Goal: Task Accomplishment & Management: Manage account settings

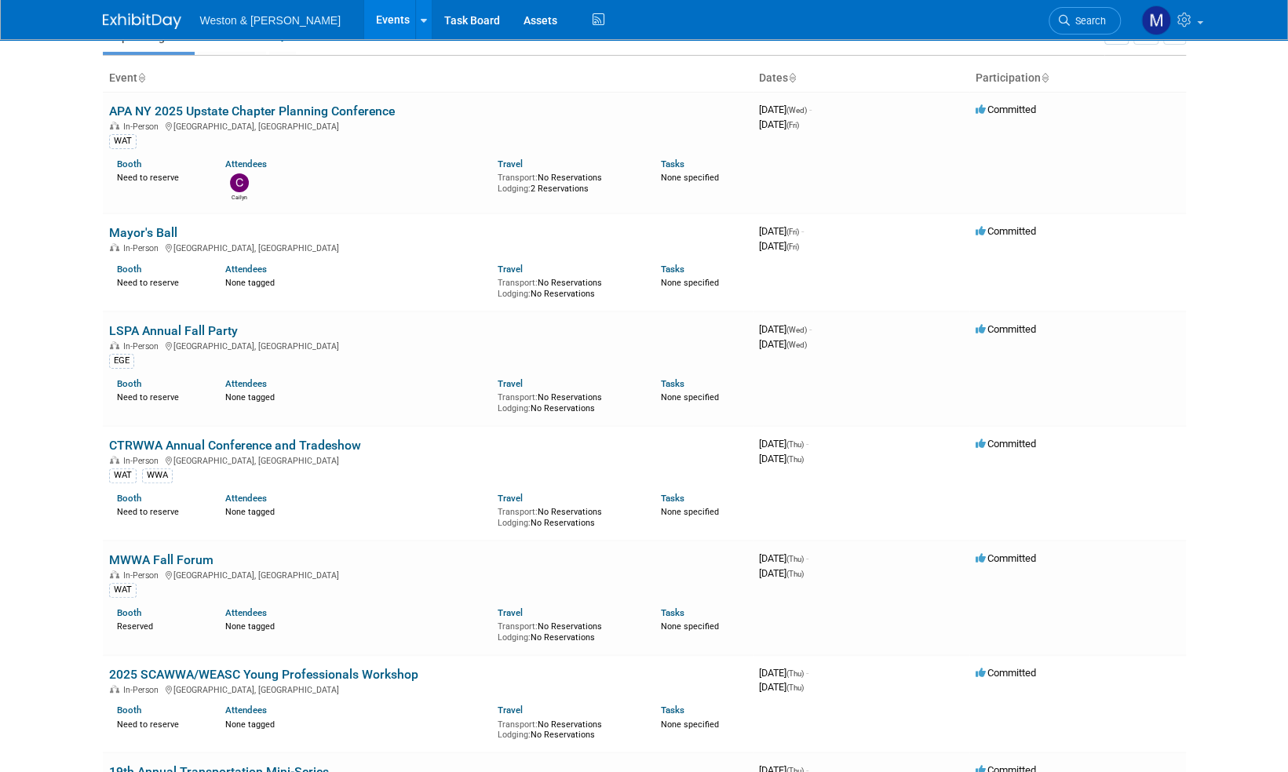
scroll to position [157, 0]
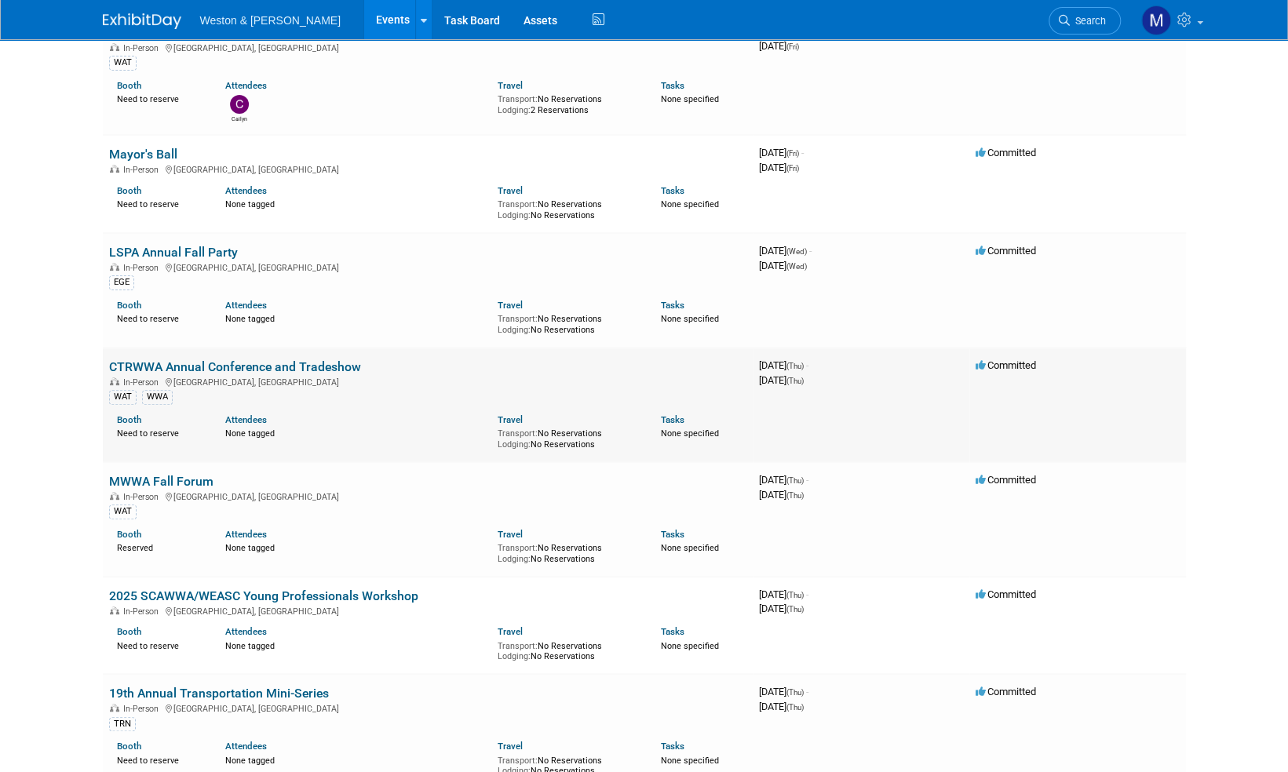
click at [239, 364] on link "CTRWWA Annual Conference and Tradeshow" at bounding box center [235, 366] width 252 height 15
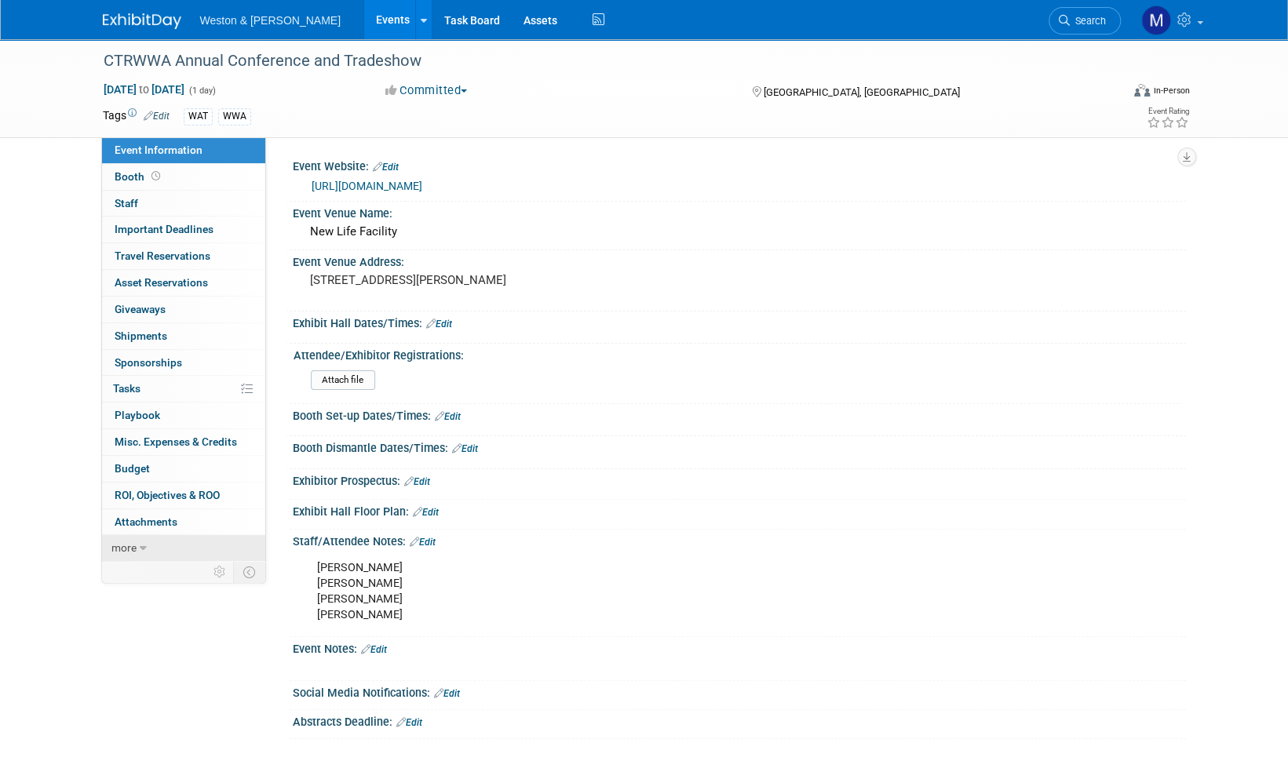
click at [122, 547] on span "more" at bounding box center [123, 547] width 25 height 13
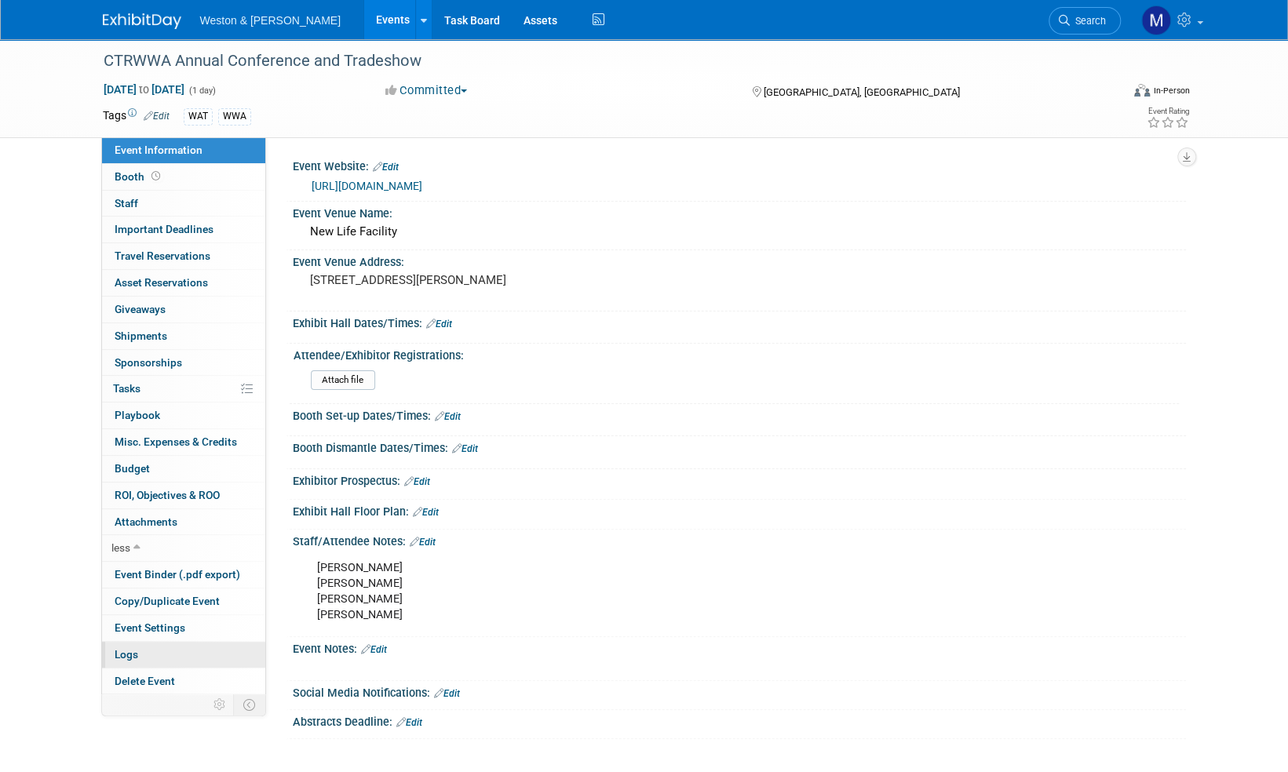
click at [132, 650] on span "Logs" at bounding box center [127, 654] width 24 height 13
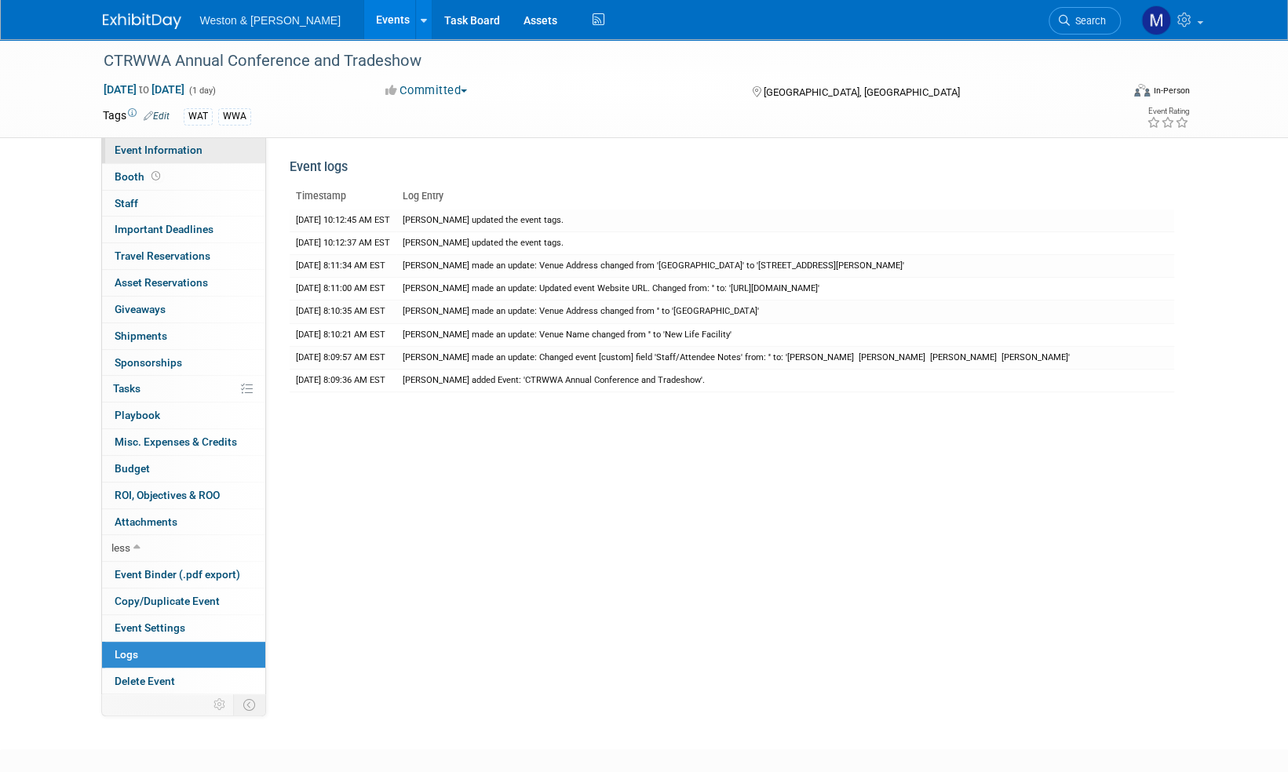
click at [150, 148] on span "Event Information" at bounding box center [159, 150] width 88 height 13
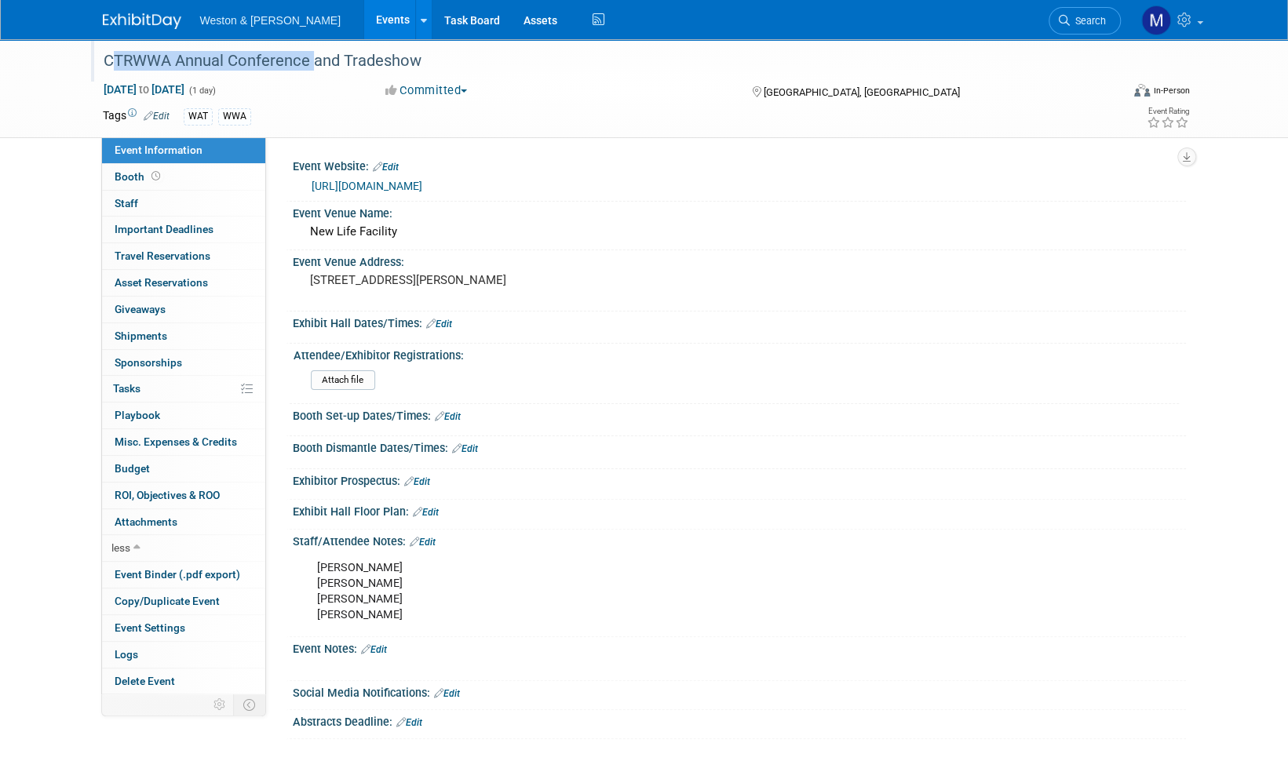
drag, startPoint x: 308, startPoint y: 63, endPoint x: 104, endPoint y: 66, distance: 204.0
click at [104, 66] on div "CTRWWA Annual Conference and Tradeshow" at bounding box center [597, 61] width 999 height 28
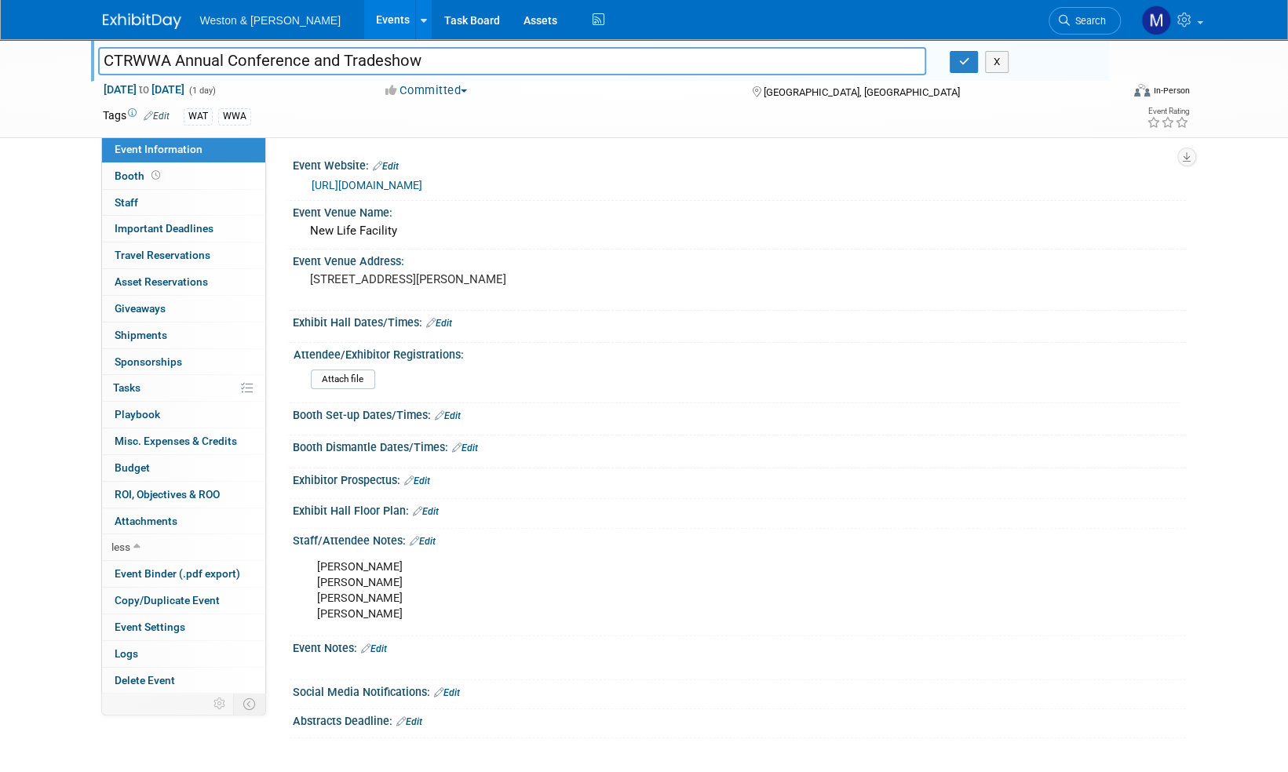
drag, startPoint x: 308, startPoint y: 59, endPoint x: 127, endPoint y: 63, distance: 180.5
click at [89, 52] on div "CTRWWA Annual Conference and Tradeshow" at bounding box center [512, 63] width 852 height 24
click at [422, 185] on link "[URL][DOMAIN_NAME]" at bounding box center [366, 185] width 111 height 13
click at [157, 516] on span "Attachments 0" at bounding box center [146, 521] width 63 height 13
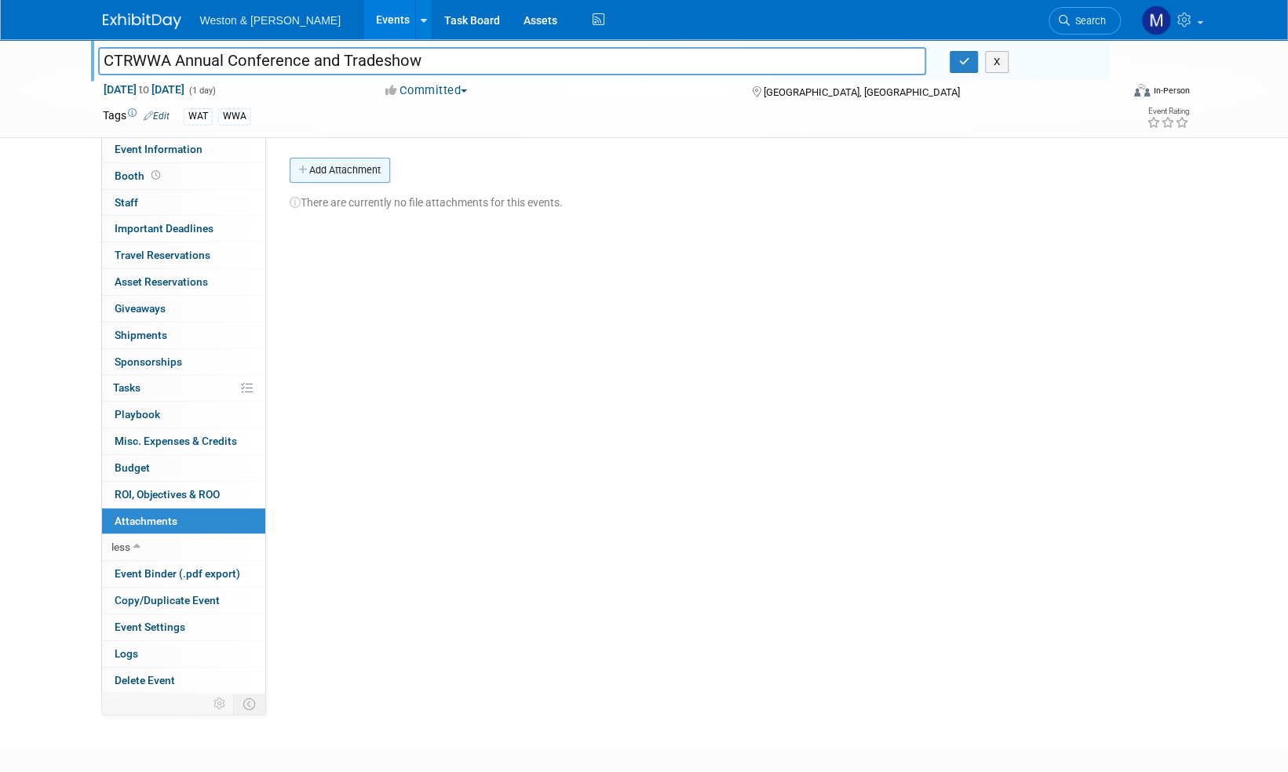
click at [348, 165] on button "Add Attachment" at bounding box center [340, 170] width 100 height 25
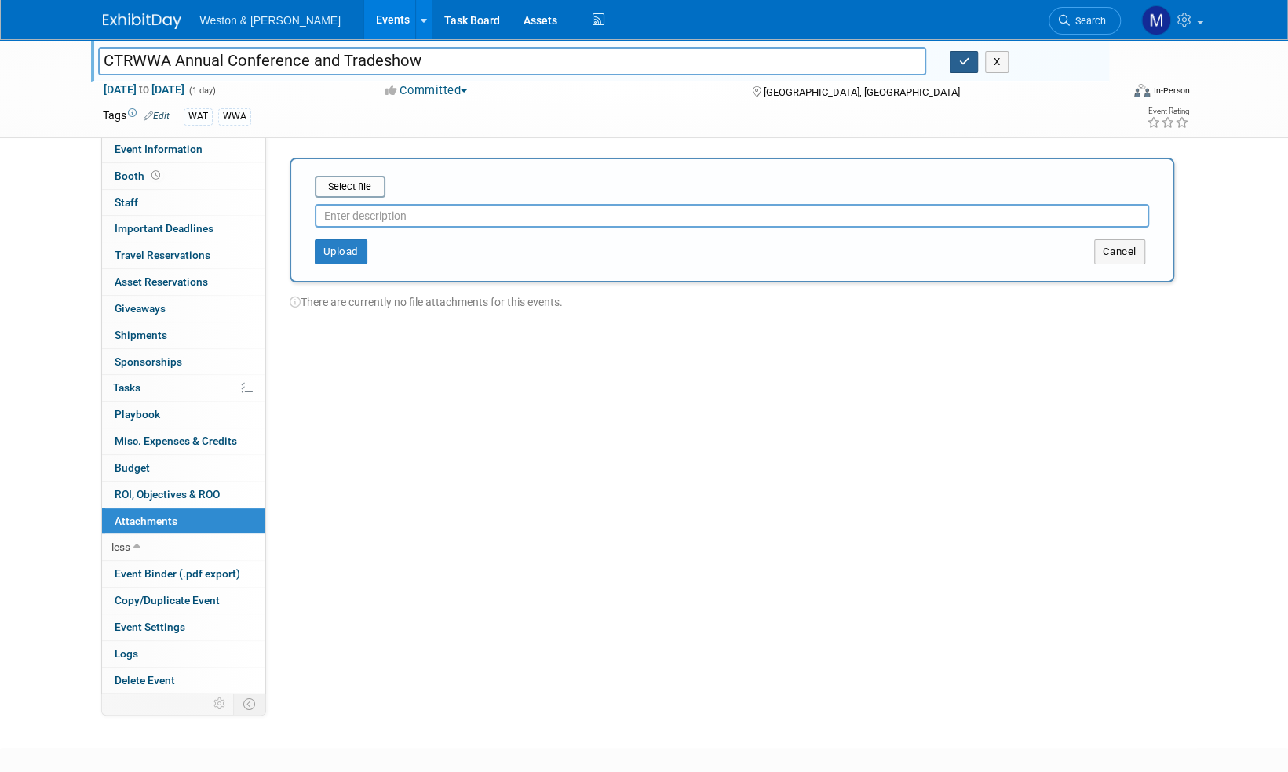
click at [961, 58] on icon "button" at bounding box center [963, 61] width 11 height 10
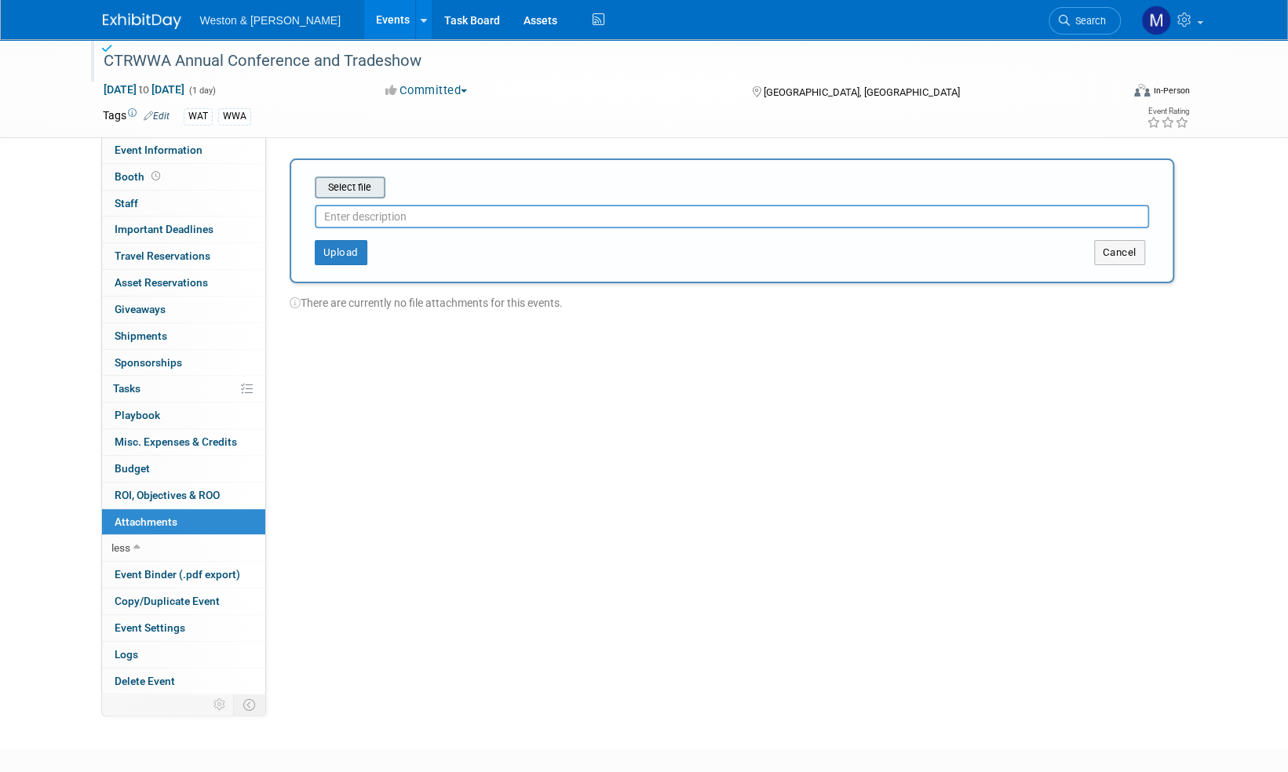
click at [360, 187] on input "file" at bounding box center [290, 187] width 187 height 19
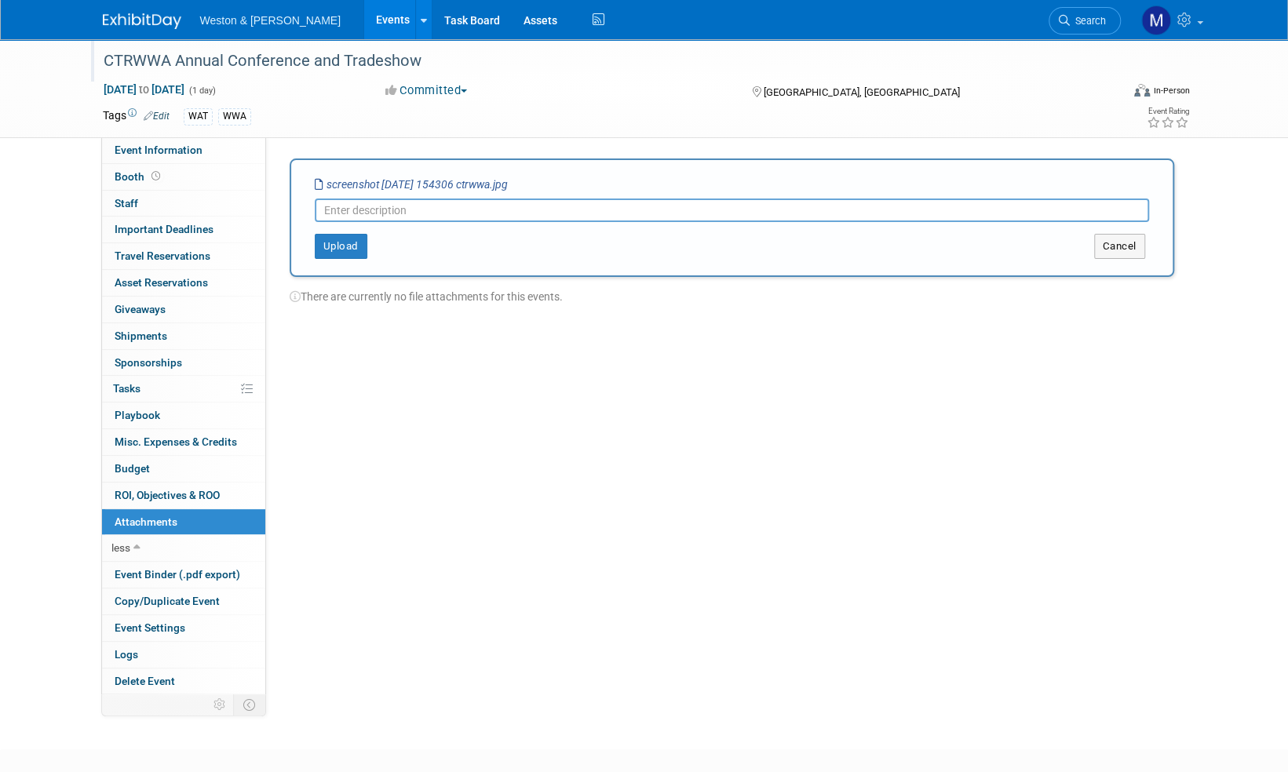
click at [356, 207] on input "text" at bounding box center [732, 211] width 834 height 24
type input "Receipt"
click at [334, 245] on button "Upload" at bounding box center [341, 246] width 53 height 25
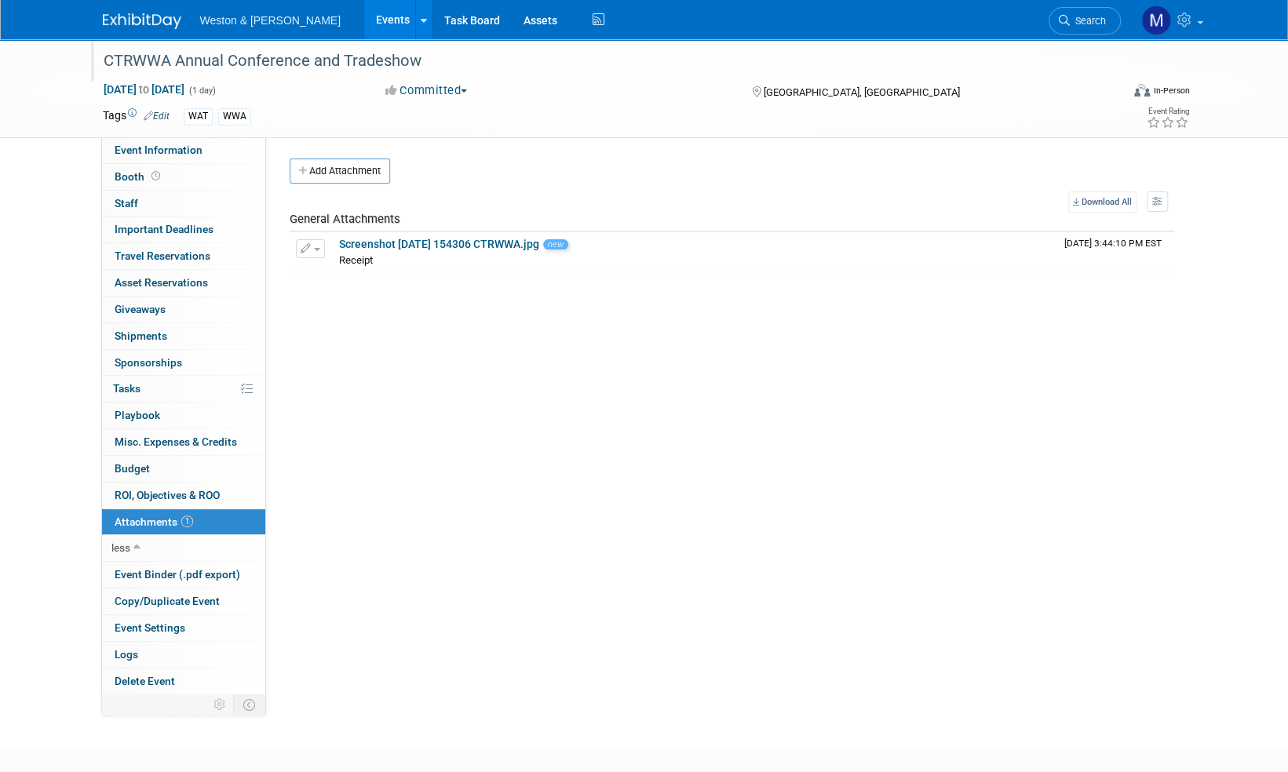
click at [162, 116] on link "Edit" at bounding box center [157, 116] width 26 height 11
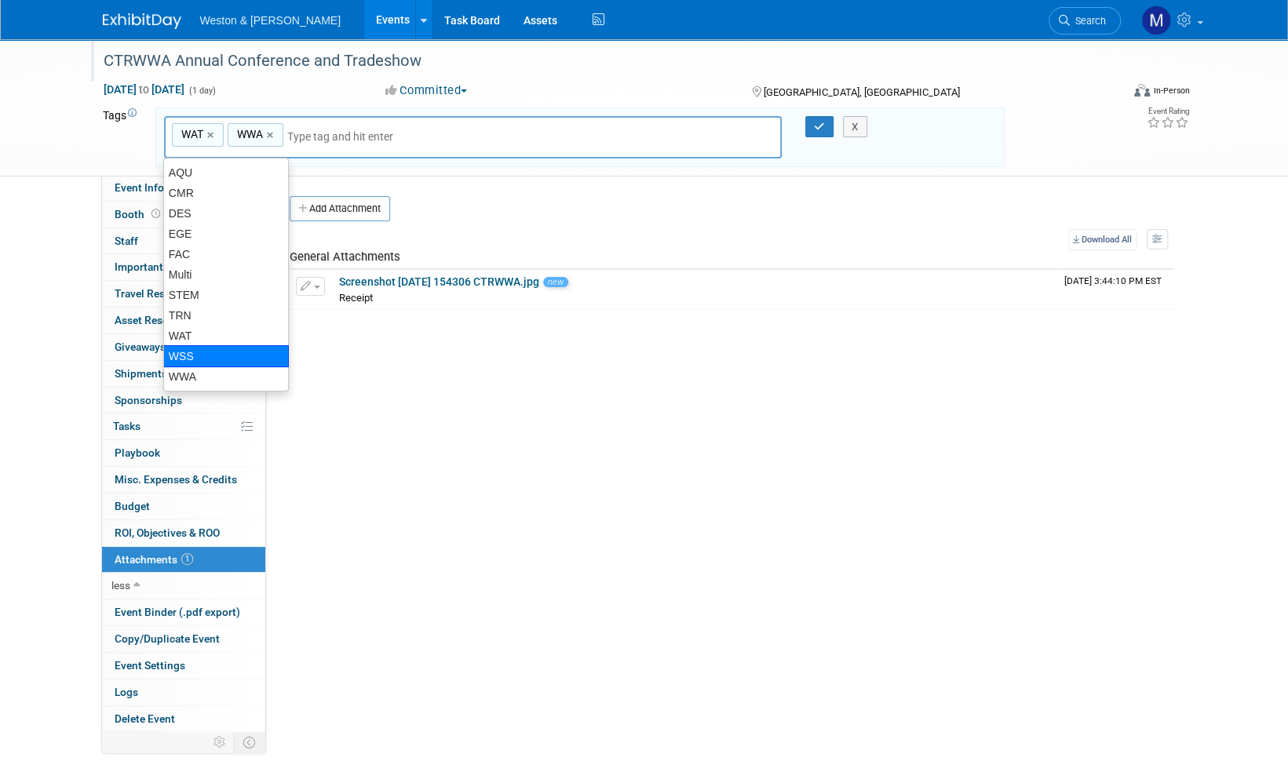
click at [188, 360] on div "WSS" at bounding box center [226, 356] width 126 height 22
type input "WAT, WWA, WSS"
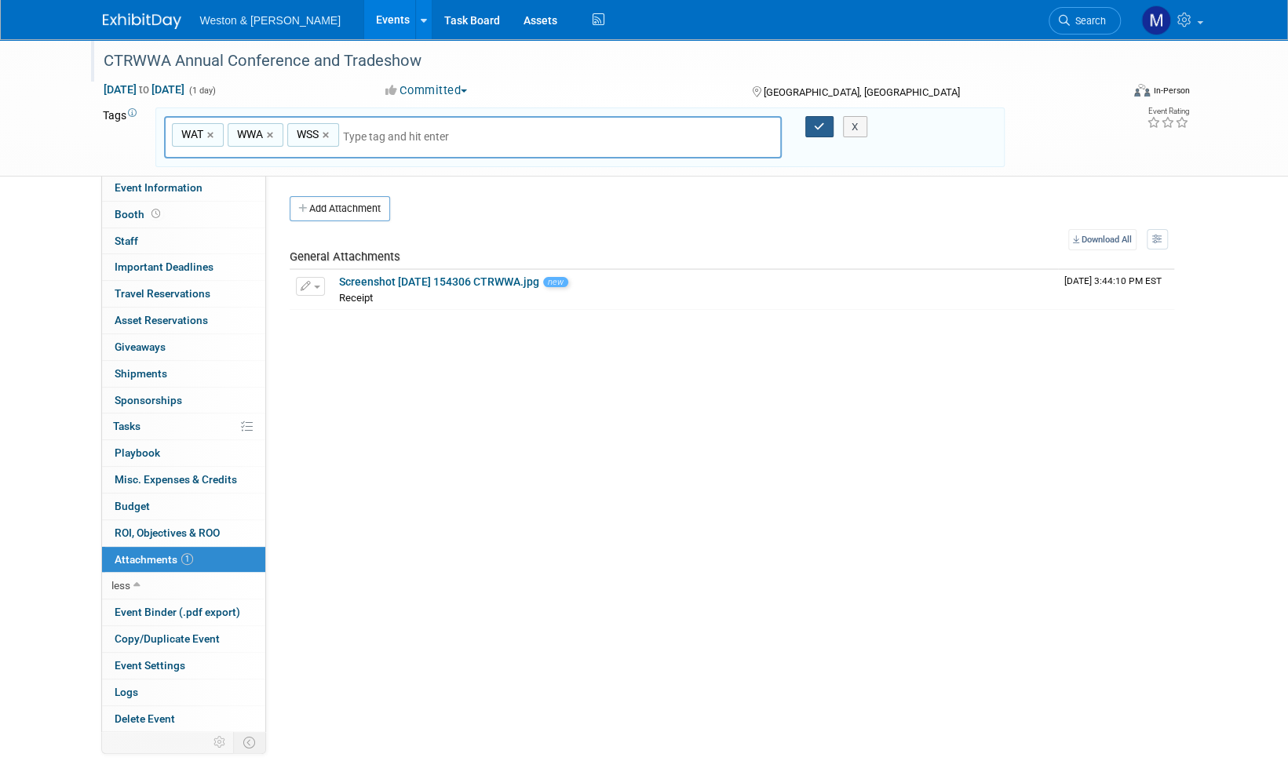
click at [825, 124] on button "button" at bounding box center [819, 127] width 28 height 22
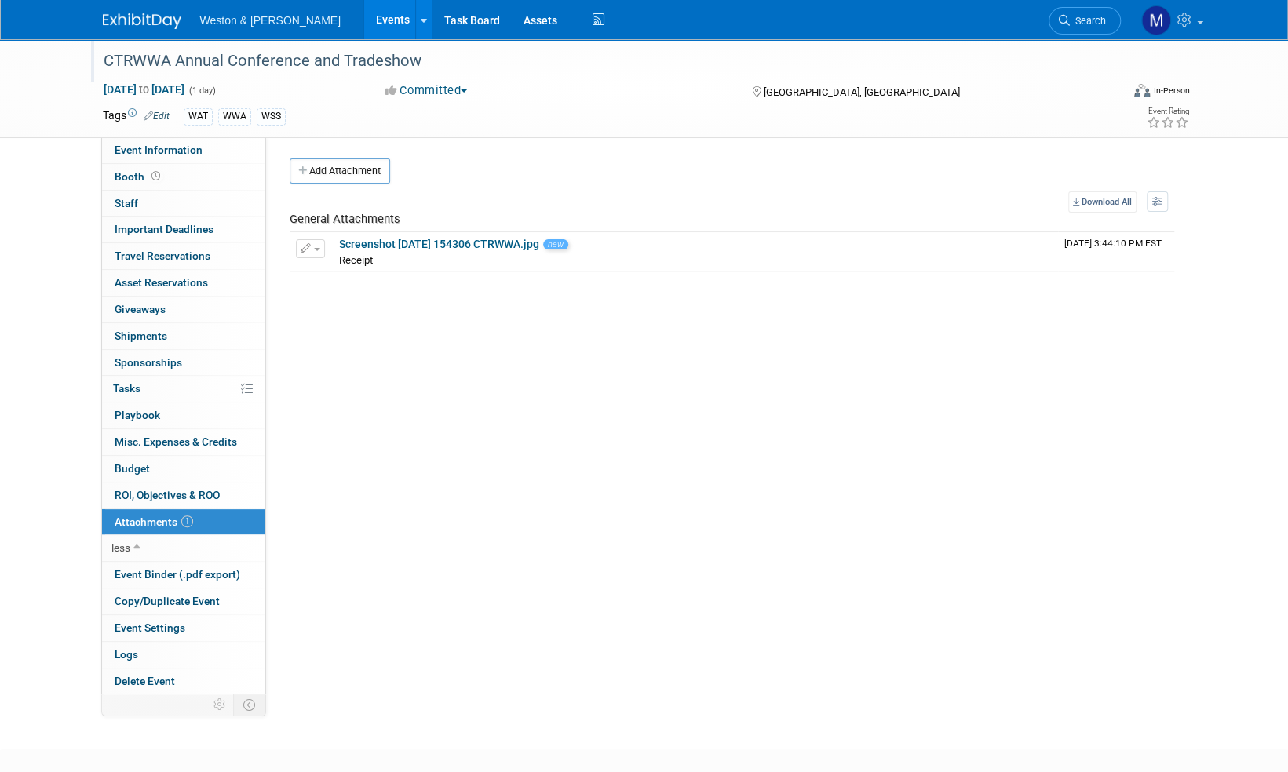
click at [143, 17] on img at bounding box center [142, 21] width 78 height 16
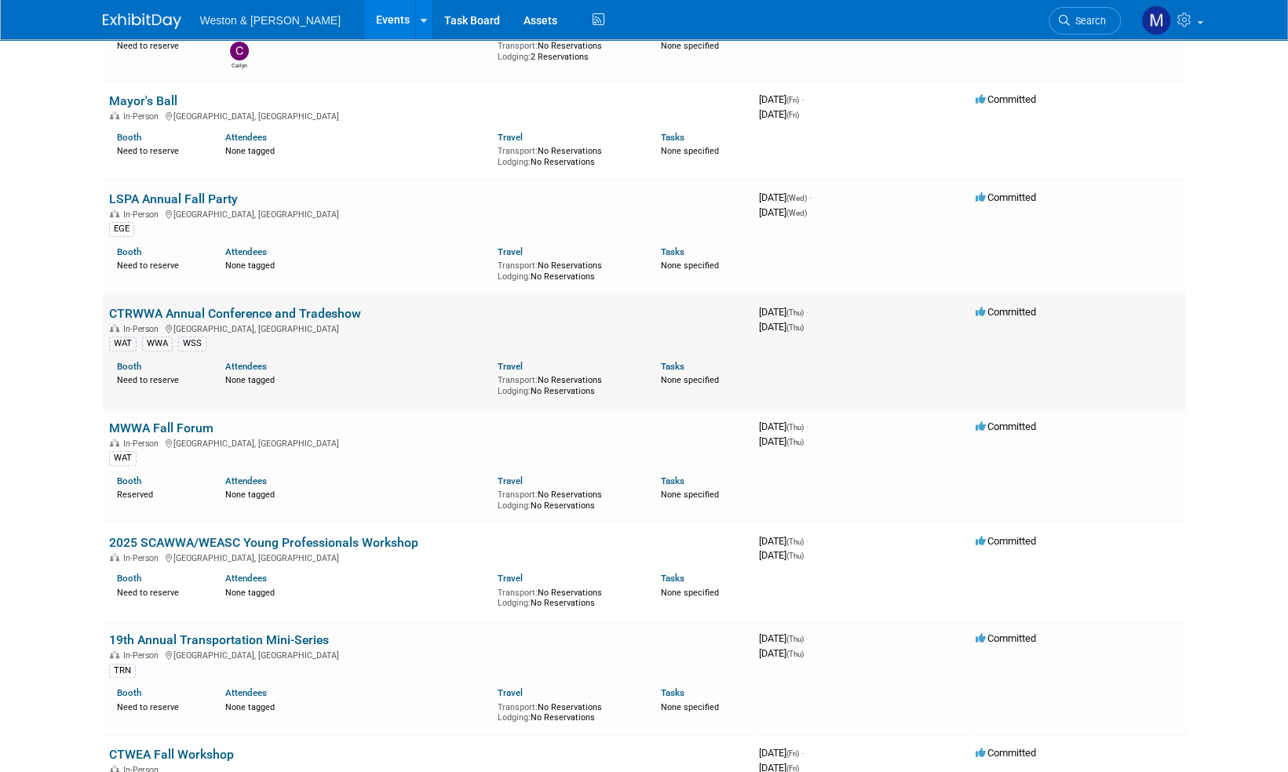
scroll to position [235, 0]
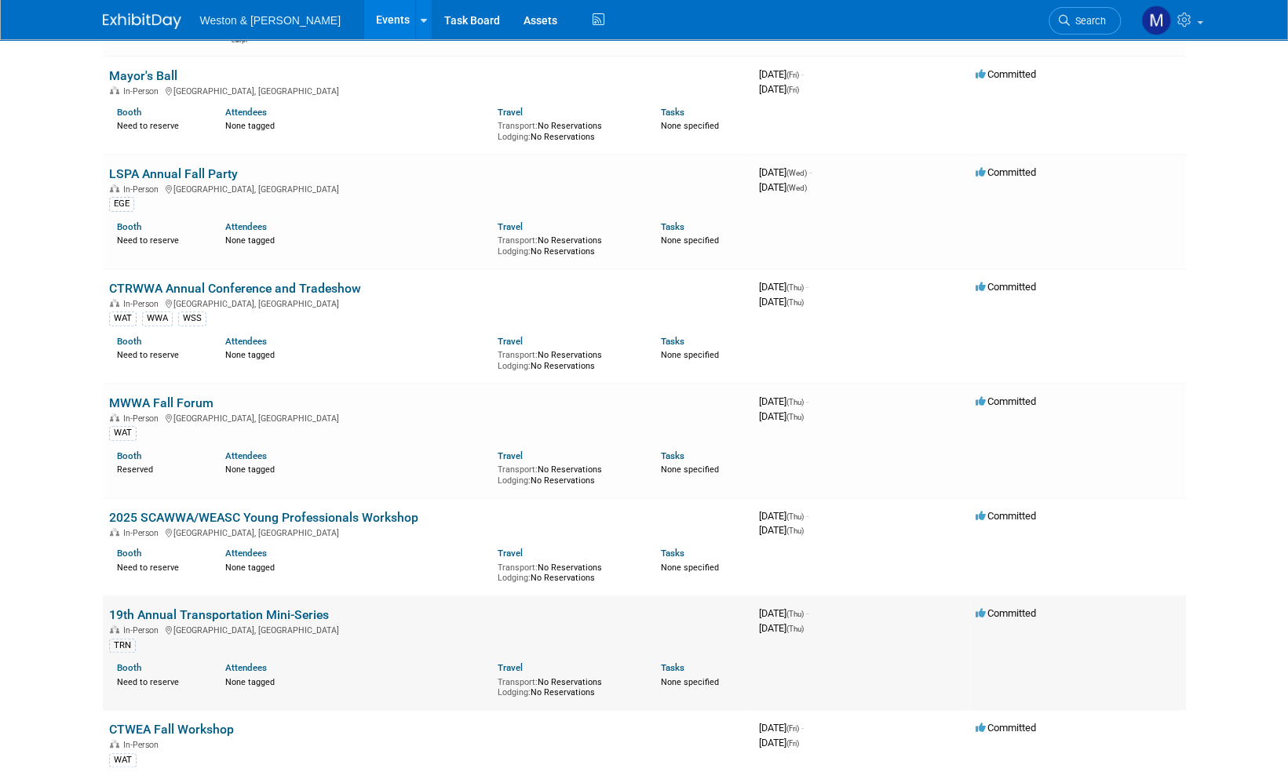
click at [255, 615] on link "19th Annual Transportation Mini-Series" at bounding box center [219, 614] width 220 height 15
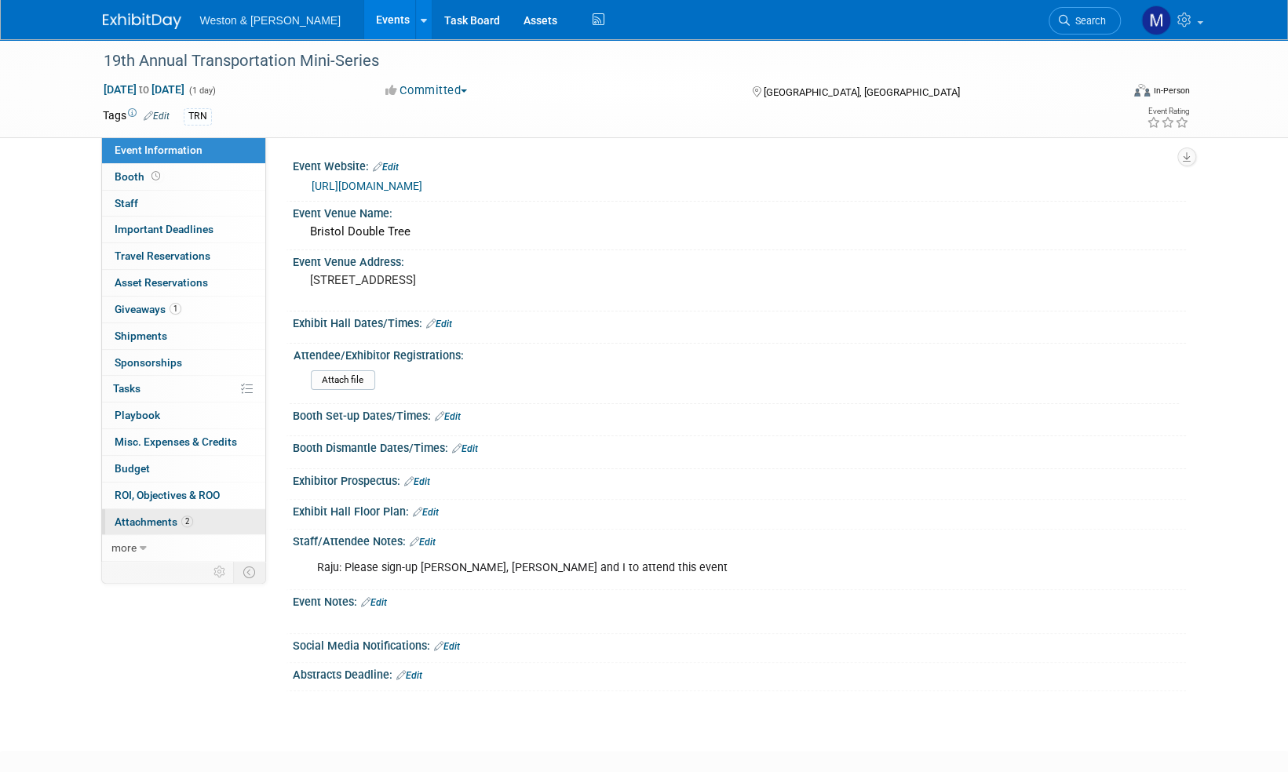
click at [157, 519] on span "Attachments 2" at bounding box center [154, 521] width 78 height 13
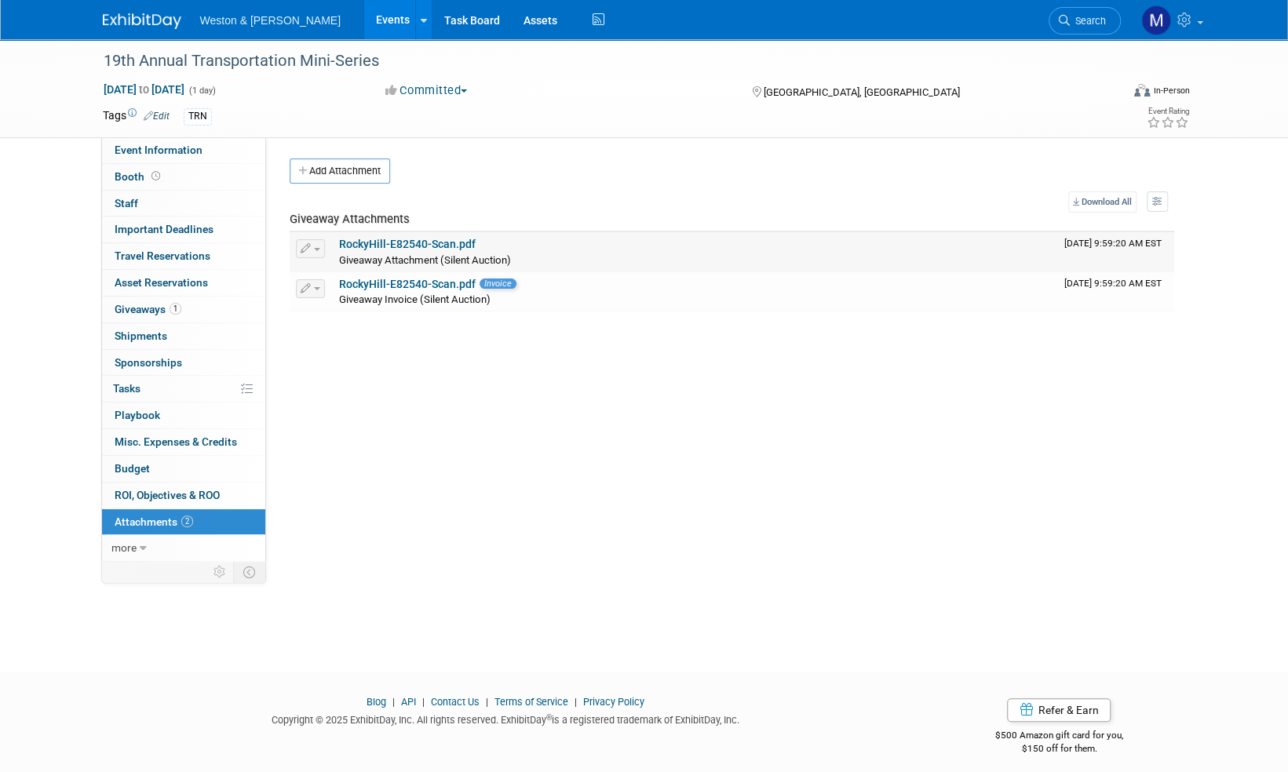
click at [424, 242] on link "RockyHill-E82540-Scan.pdf" at bounding box center [407, 244] width 137 height 13
click at [421, 284] on link "RockyHill-E82540-Scan.pdf" at bounding box center [407, 284] width 137 height 13
click at [123, 551] on span "more" at bounding box center [123, 547] width 25 height 13
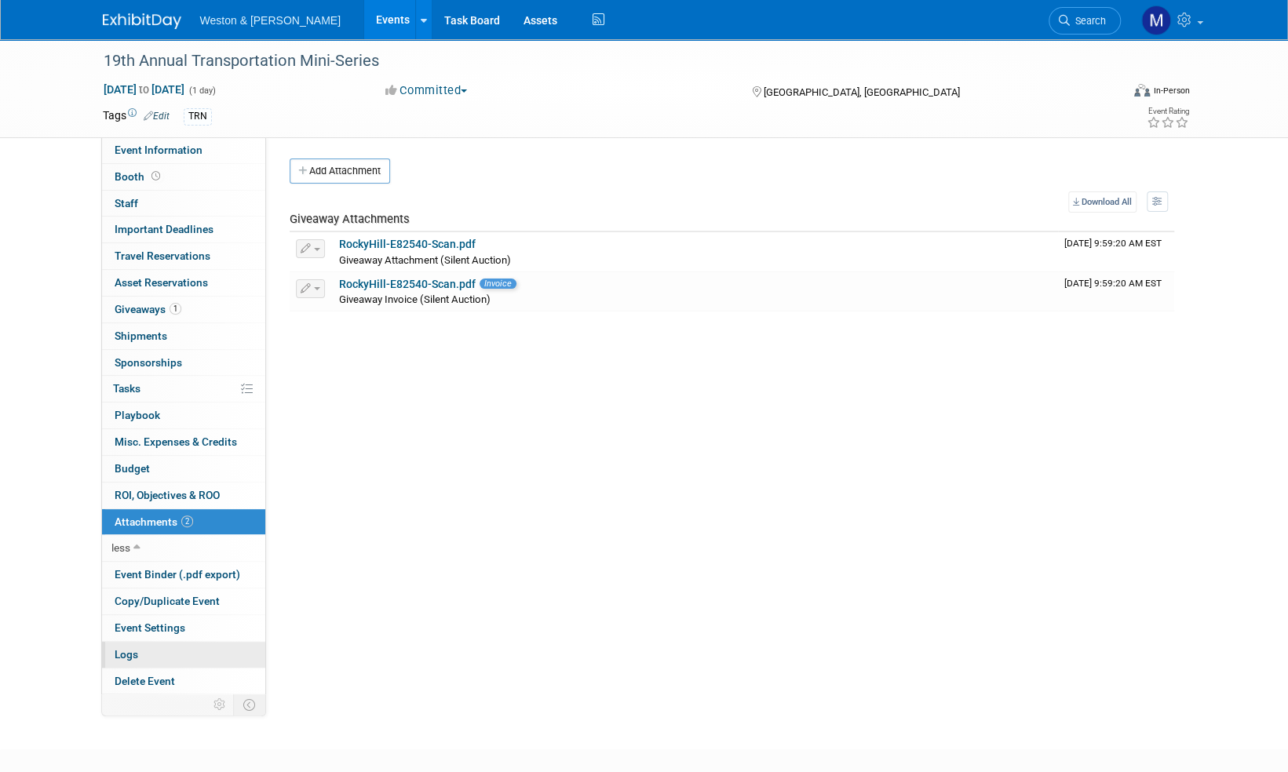
click at [126, 650] on span "Logs" at bounding box center [127, 654] width 24 height 13
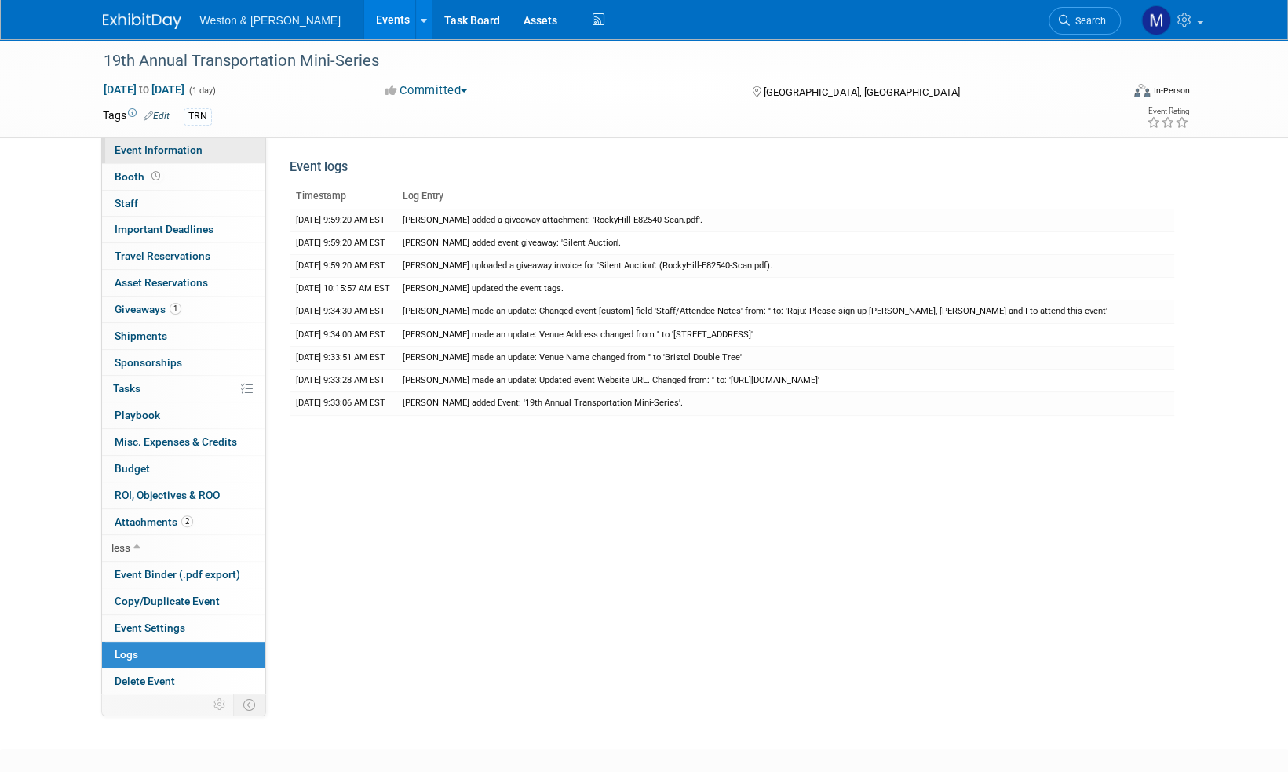
click at [159, 152] on span "Event Information" at bounding box center [159, 150] width 88 height 13
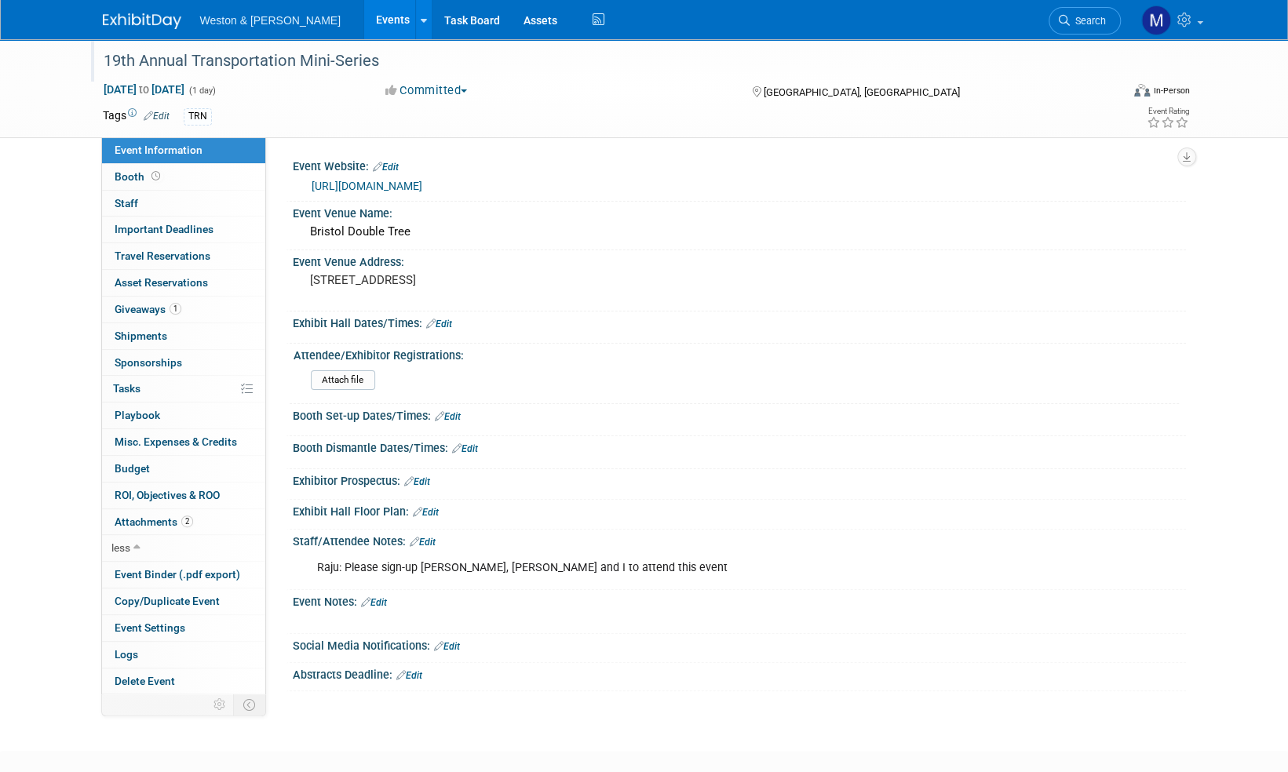
drag, startPoint x: 388, startPoint y: 59, endPoint x: 193, endPoint y: 64, distance: 194.7
click at [193, 64] on div "19th Annual Transportation Mini-Series" at bounding box center [597, 61] width 999 height 28
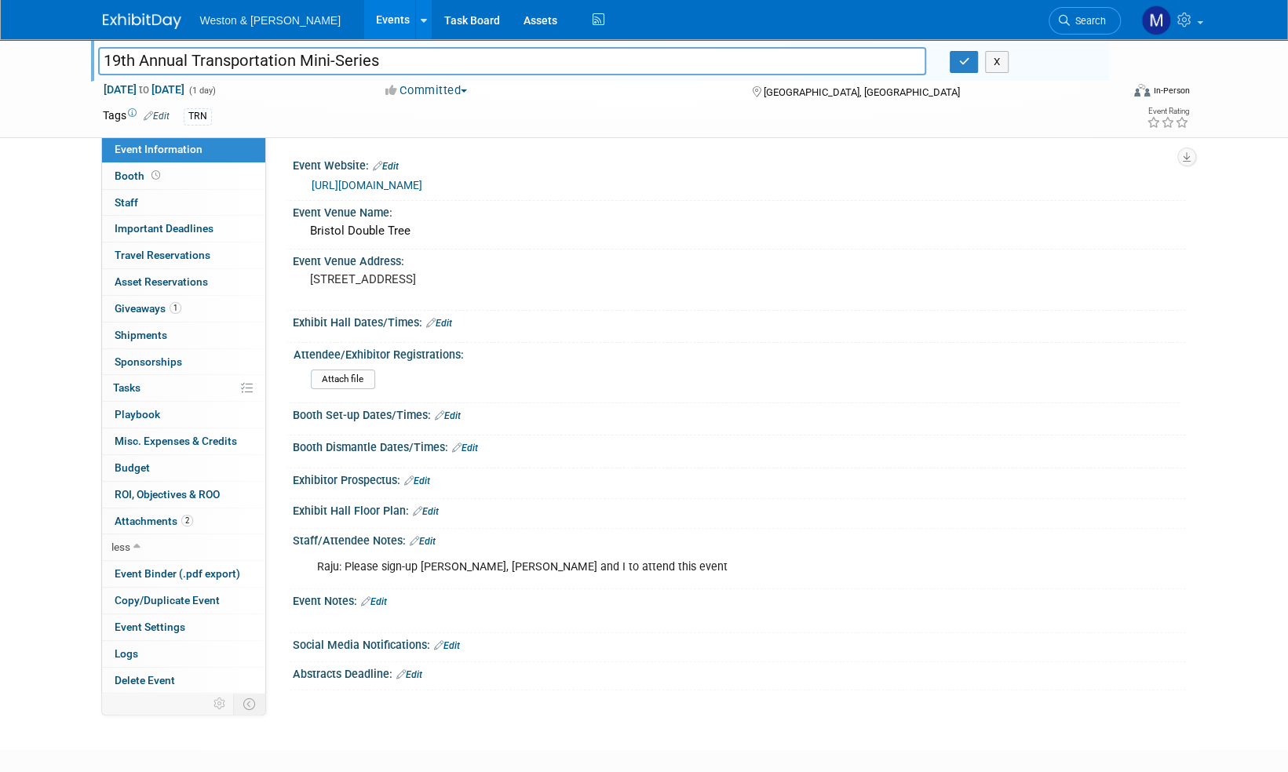
drag, startPoint x: 338, startPoint y: 59, endPoint x: 190, endPoint y: 69, distance: 148.6
click at [190, 69] on input "19th Annual Transportation Mini-Series" at bounding box center [512, 60] width 829 height 27
click at [960, 59] on icon "button" at bounding box center [963, 61] width 11 height 10
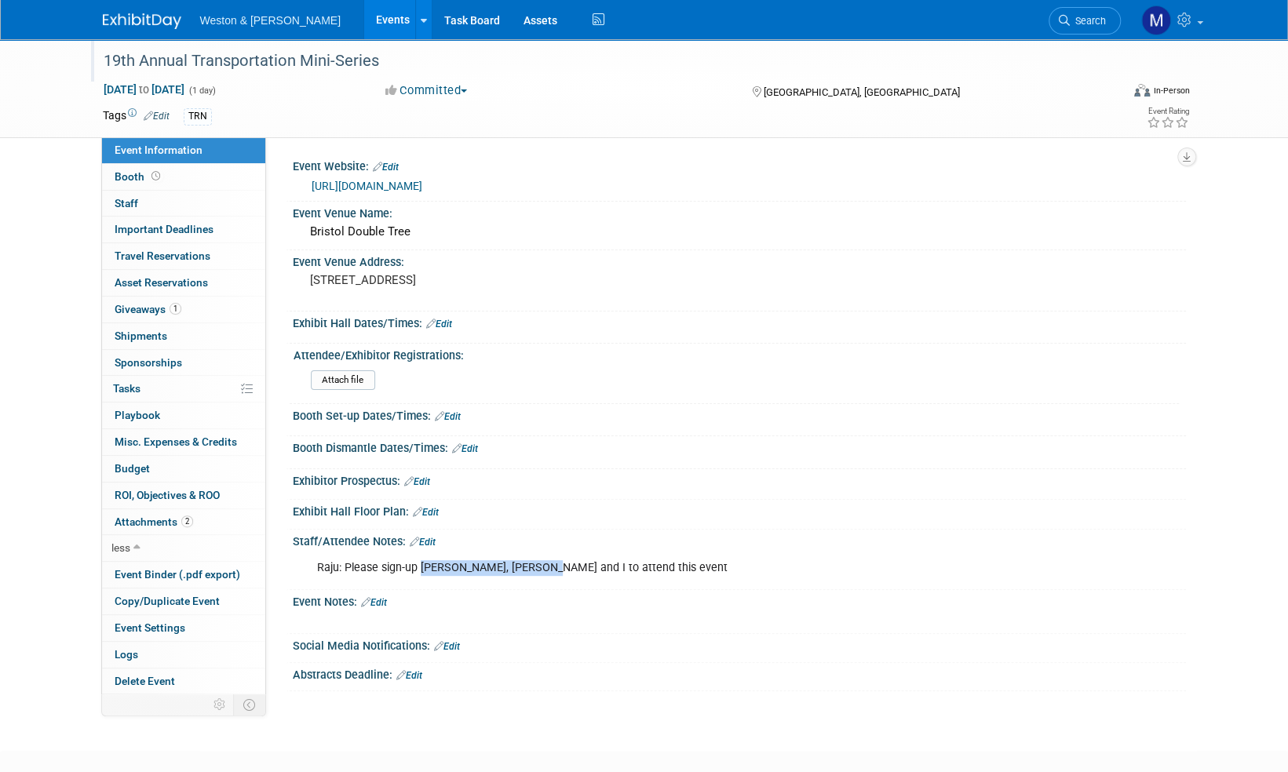
drag, startPoint x: 536, startPoint y: 563, endPoint x: 419, endPoint y: 564, distance: 116.9
click at [419, 564] on div "Raju: Please sign-up Erik Jarboe, Lou Bacho and I to attend this event" at bounding box center [659, 567] width 707 height 31
copy div "Erik Jarboe, Lou Bacho"
